Goal: Task Accomplishment & Management: Use online tool/utility

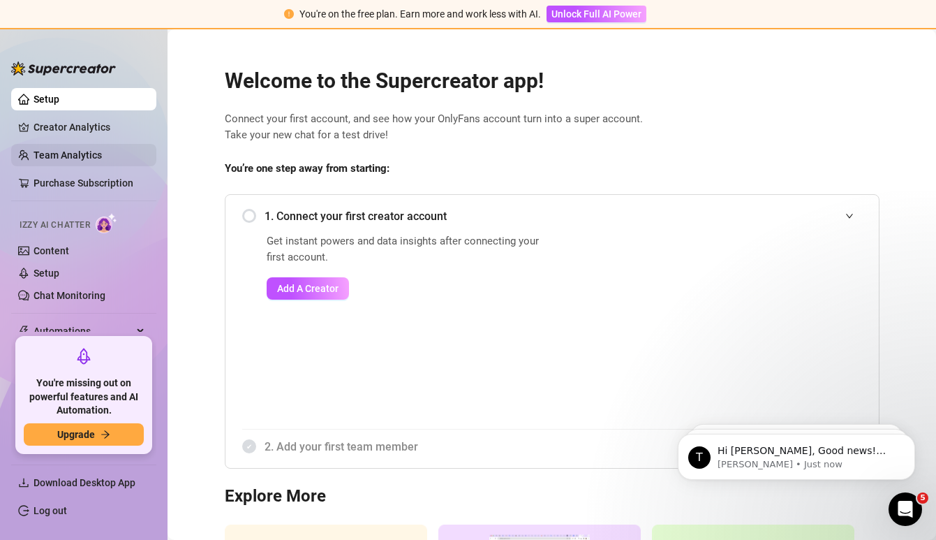
click at [73, 156] on link "Team Analytics" at bounding box center [68, 154] width 68 height 11
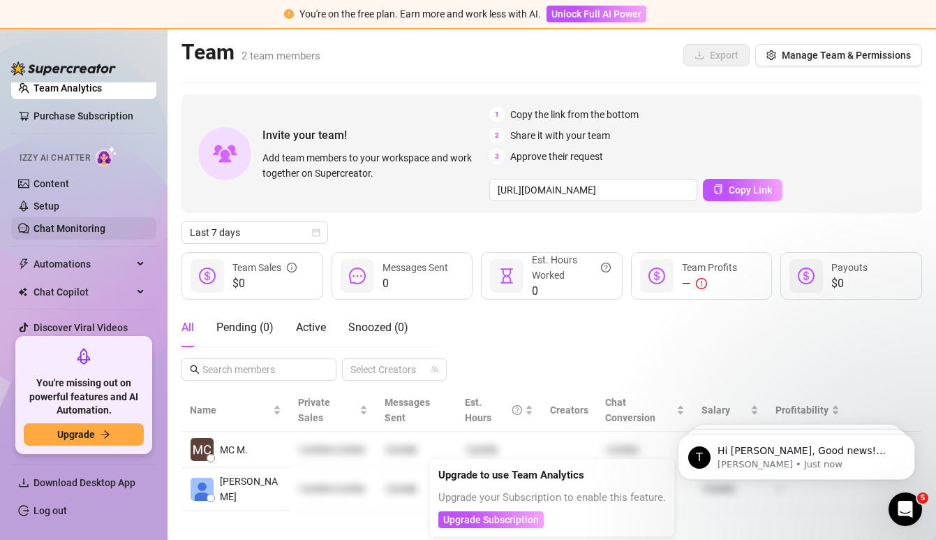
scroll to position [87, 0]
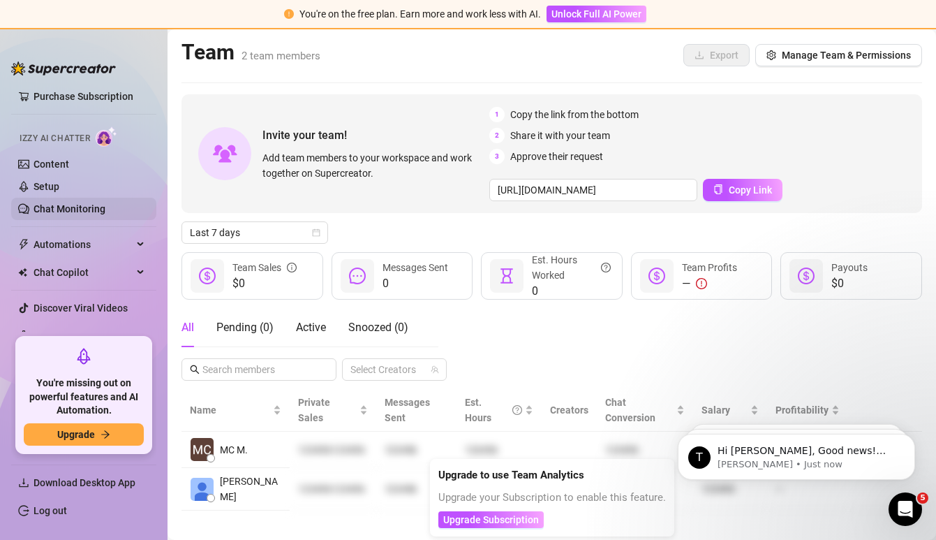
click at [82, 209] on link "Chat Monitoring" at bounding box center [70, 208] width 72 height 11
